Goal: Register for event/course

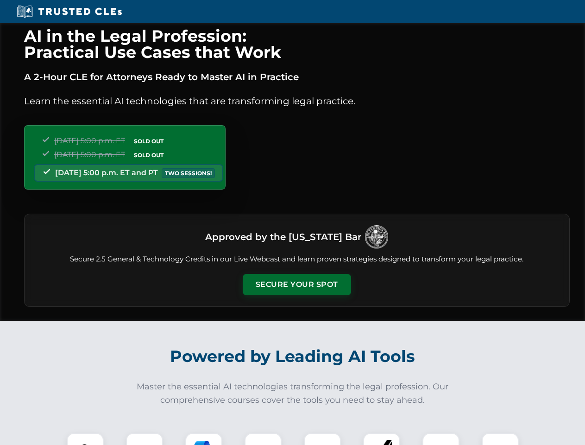
click at [297, 284] on button "Secure Your Spot" at bounding box center [297, 284] width 108 height 21
click at [85, 439] on img at bounding box center [85, 451] width 27 height 27
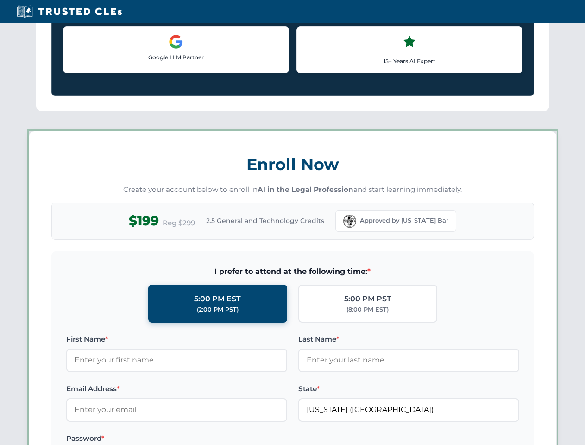
click at [204, 439] on label "Password *" at bounding box center [176, 438] width 221 height 11
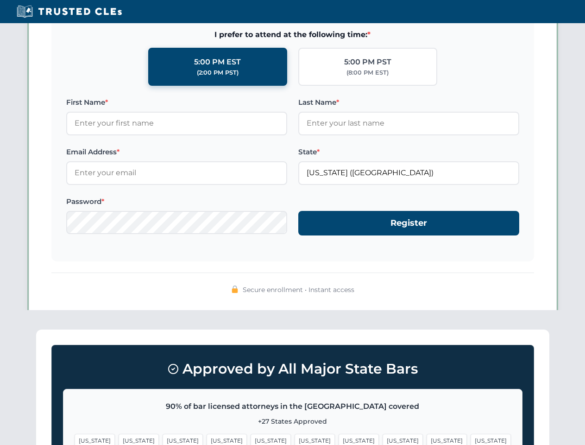
click at [427, 439] on span "[US_STATE]" at bounding box center [447, 440] width 40 height 13
